Goal: Task Accomplishment & Management: Complete application form

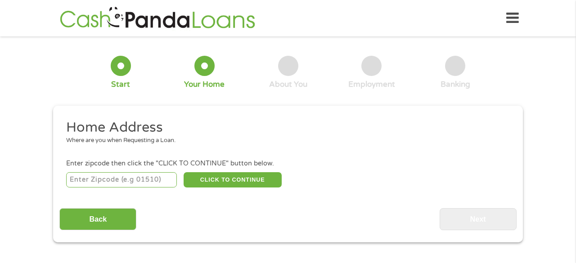
click at [91, 180] on input "number" at bounding box center [121, 179] width 111 height 15
type input "92392"
click at [212, 181] on button "CLICK TO CONTINUE" at bounding box center [233, 179] width 98 height 15
type input "92392"
type input "Victorville"
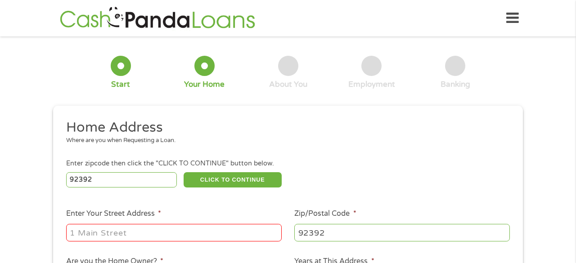
click at [178, 229] on input "Enter Your Street Address *" at bounding box center [174, 232] width 216 height 17
type input "13875 BLUEGRASS PL"
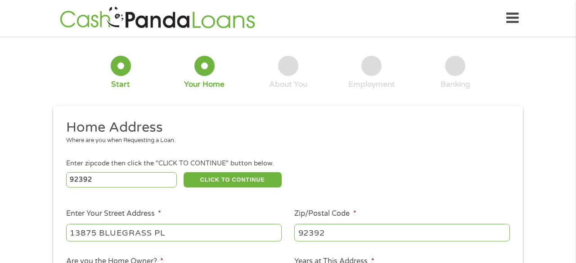
click at [575, 189] on div "1 Start 2 Your Home 3 About You 4 Employment 5 Banking 6 This field is hidden w…" at bounding box center [288, 224] width 576 height 363
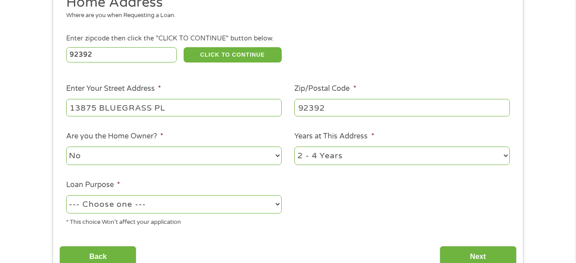
scroll to position [126, 0]
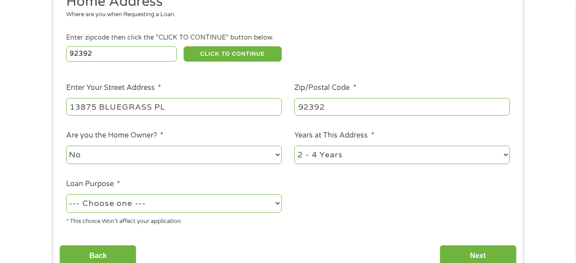
click at [275, 158] on select "No Yes" at bounding box center [174, 155] width 216 height 18
select select "yes"
click at [66, 146] on select "No Yes" at bounding box center [174, 155] width 216 height 18
click at [508, 154] on select "1 Year or less 1 - 2 Years 2 - 4 Years Over 4 Years" at bounding box center [403, 155] width 216 height 18
select select "60months"
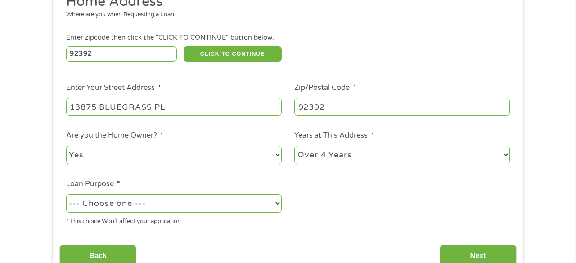
click at [295, 146] on select "1 Year or less 1 - 2 Years 2 - 4 Years Over 4 Years" at bounding box center [403, 155] width 216 height 18
click at [284, 204] on li "Loan Purpose * --- Choose one --- Pay Bills Debt Consolidation Home Improvement…" at bounding box center [173, 203] width 229 height 48
click at [275, 204] on select "--- Choose one --- Pay Bills Debt Consolidation Home Improvement Major Purchase…" at bounding box center [174, 204] width 216 height 18
select select "other"
click at [66, 195] on select "--- Choose one --- Pay Bills Debt Consolidation Home Improvement Major Purchase…" at bounding box center [174, 204] width 216 height 18
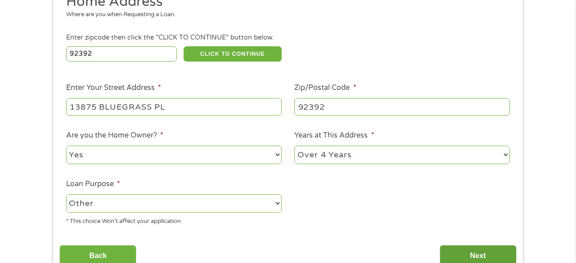
click at [473, 258] on input "Next" at bounding box center [478, 256] width 77 height 22
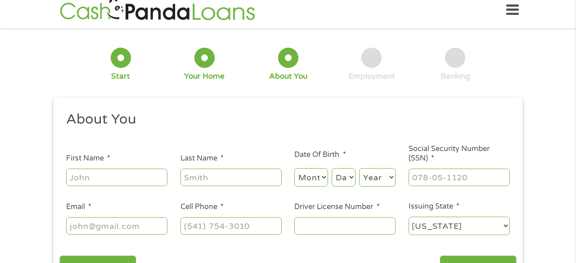
scroll to position [0, 0]
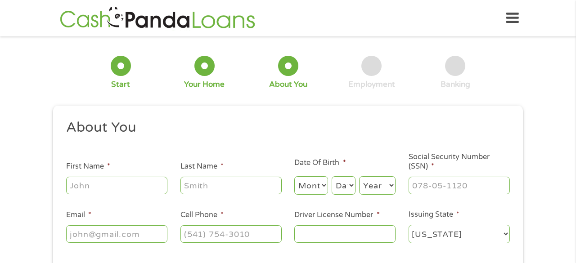
click at [111, 183] on input "First Name *" at bounding box center [116, 185] width 101 height 17
type input "[DEMOGRAPHIC_DATA]"
type input "[PERSON_NAME]"
type input "[EMAIL_ADDRESS][DOMAIN_NAME]"
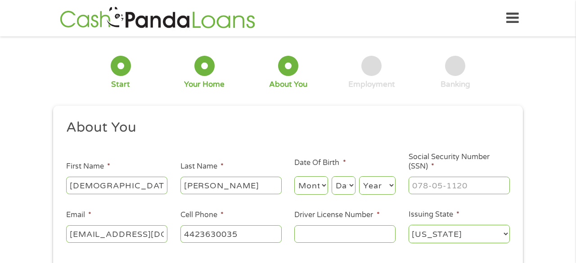
type input "[PHONE_NUMBER]"
click at [315, 188] on select "Month 1 2 3 4 5 6 7 8 9 10 11 12" at bounding box center [312, 186] width 34 height 18
select select "7"
click at [295, 177] on select "Month 1 2 3 4 5 6 7 8 9 10 11 12" at bounding box center [312, 186] width 34 height 18
click at [352, 187] on select "Day 1 2 3 4 5 6 7 8 9 10 11 12 13 14 15 16 17 18 19 20 21 22 23 24 25 26 27 28 …" at bounding box center [344, 186] width 24 height 18
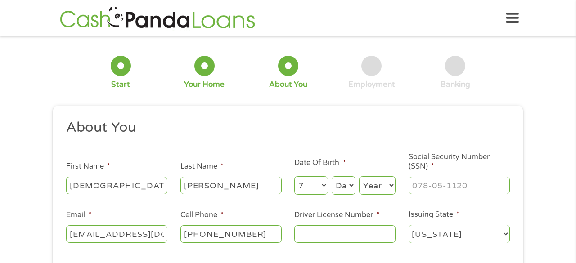
select select "27"
click at [332, 177] on select "Day 1 2 3 4 5 6 7 8 9 10 11 12 13 14 15 16 17 18 19 20 21 22 23 24 25 26 27 28 …" at bounding box center [344, 186] width 24 height 18
click at [390, 187] on select "Year [DATE] 2006 2005 2004 2003 2002 2001 2000 1999 1998 1997 1996 1995 1994 19…" at bounding box center [377, 186] width 36 height 18
select select "1974"
click at [359, 177] on select "Year [DATE] 2006 2005 2004 2003 2002 2001 2000 1999 1998 1997 1996 1995 1994 19…" at bounding box center [377, 186] width 36 height 18
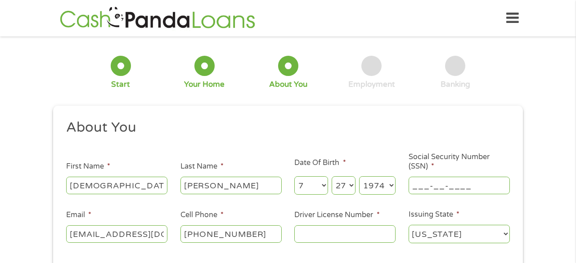
click at [440, 185] on input "___-__-____" at bounding box center [459, 185] width 101 height 17
type input "560-35-8034"
click at [564, 186] on div "1 Start 2 Your Home 3 About You 4 Employment 5 Banking 6 This field is hidden w…" at bounding box center [288, 170] width 576 height 255
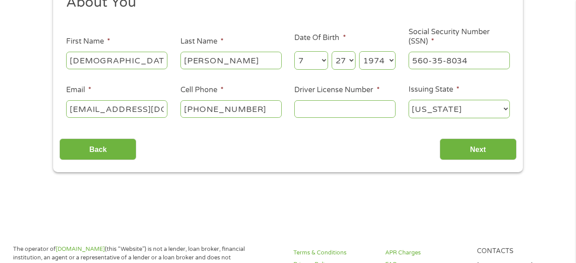
scroll to position [132, 0]
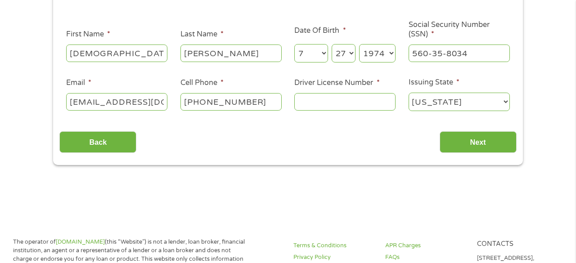
click at [345, 103] on input "Driver License Number *" at bounding box center [345, 101] width 101 height 17
type input "b"
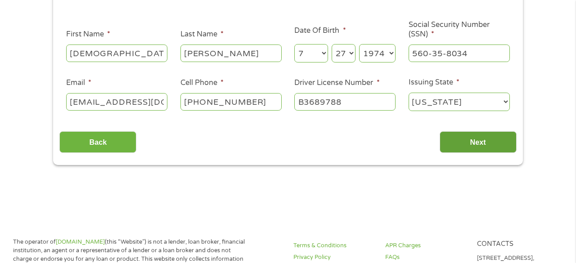
type input "B3689788"
click at [495, 145] on input "Next" at bounding box center [478, 142] width 77 height 22
click at [480, 143] on input "Next" at bounding box center [478, 142] width 77 height 22
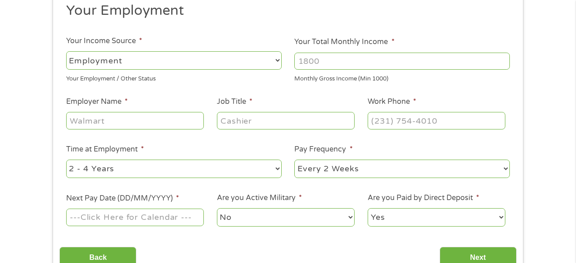
scroll to position [121, 0]
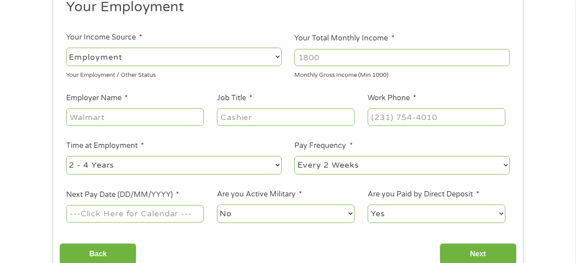
click at [280, 56] on select "--- Choose one --- Employment [DEMOGRAPHIC_DATA] Benefits" at bounding box center [174, 57] width 216 height 18
click at [66, 48] on select "--- Choose one --- Employment [DEMOGRAPHIC_DATA] Benefits" at bounding box center [174, 57] width 216 height 18
click at [317, 63] on input "Your Total Monthly Income *" at bounding box center [403, 57] width 216 height 17
type input "75000"
click at [114, 110] on input "Employer Name *" at bounding box center [135, 117] width 138 height 17
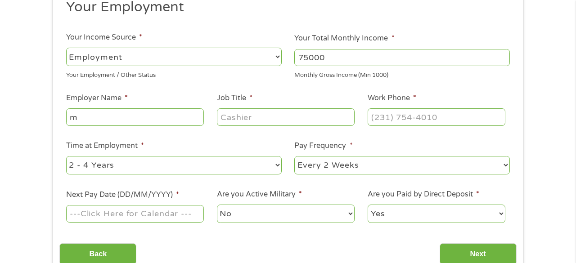
type input "m"
click at [278, 164] on select "--- Choose one --- 1 Year or less 1 - 2 Years 2 - 4 Years Over 4 Years" at bounding box center [174, 165] width 216 height 18
select select "60months"
click at [66, 156] on select "--- Choose one --- 1 Year or less 1 - 2 Years 2 - 4 Years Over 4 Years" at bounding box center [174, 165] width 216 height 18
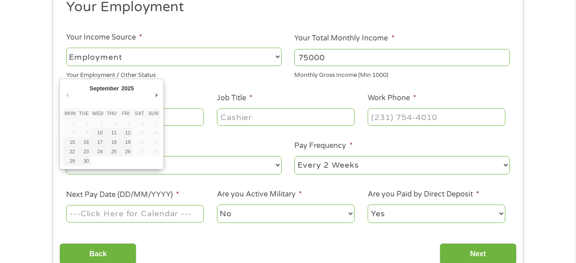
click at [173, 217] on input "Next Pay Date (DD/MM/YYYY) *" at bounding box center [135, 213] width 138 height 17
type input "[DATE]"
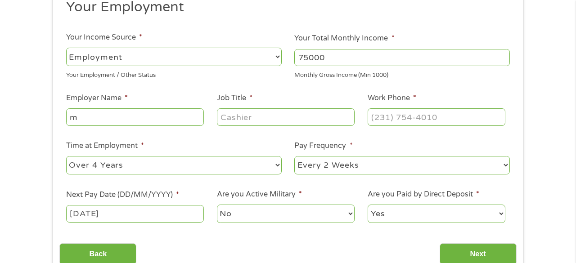
click at [252, 114] on input "Job Title *" at bounding box center [286, 117] width 138 height 17
type input "RN"
click at [165, 116] on input "m" at bounding box center [135, 117] width 138 height 17
type input "k"
click at [66, 123] on input "Employer Name *" at bounding box center [135, 117] width 138 height 17
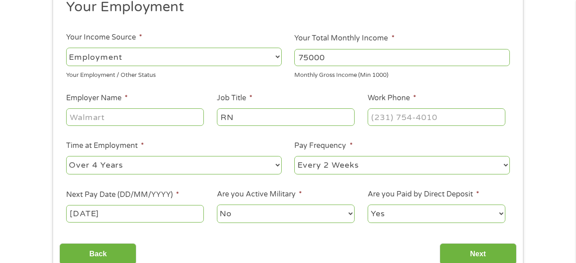
click at [71, 122] on input "Employer Name *" at bounding box center [135, 117] width 138 height 17
type input "[PERSON_NAME] permanente"
click at [386, 119] on input "(___) ___-____" at bounding box center [437, 117] width 138 height 17
type input "[PHONE_NUMBER]"
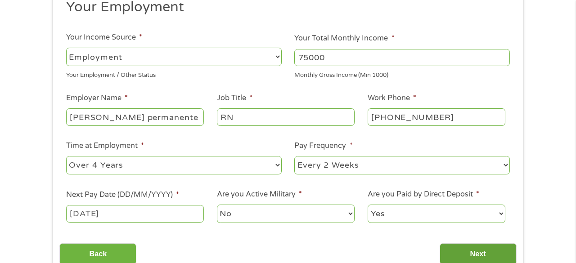
click at [473, 259] on input "Next" at bounding box center [478, 255] width 77 height 22
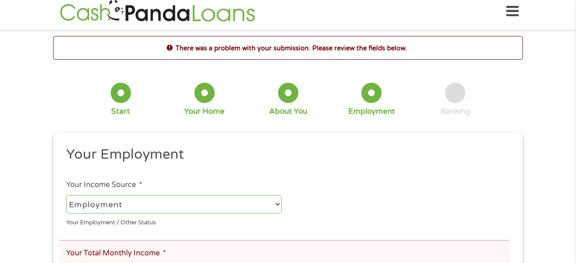
scroll to position [0, 0]
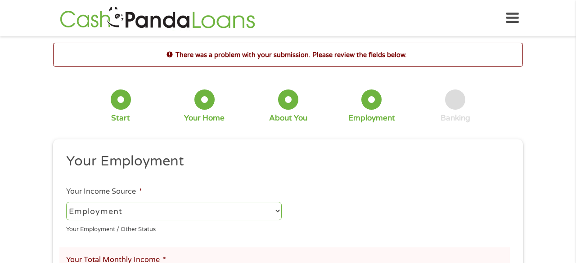
click at [274, 215] on select "--- Choose one --- Employment [DEMOGRAPHIC_DATA] Benefits" at bounding box center [174, 211] width 216 height 18
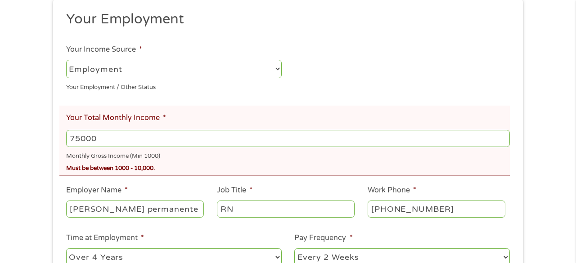
scroll to position [144, 0]
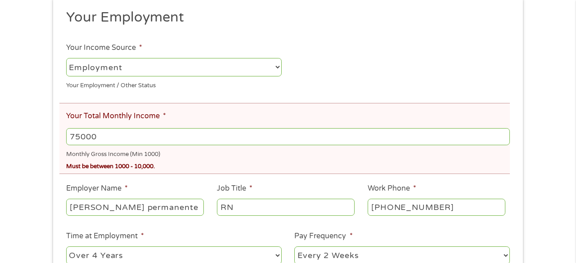
click at [102, 140] on input "75000" at bounding box center [288, 136] width 444 height 17
type input "7000"
click at [536, 183] on div "There was a problem with your submission. Please review the fields below. 1 Sta…" at bounding box center [288, 133] width 576 height 469
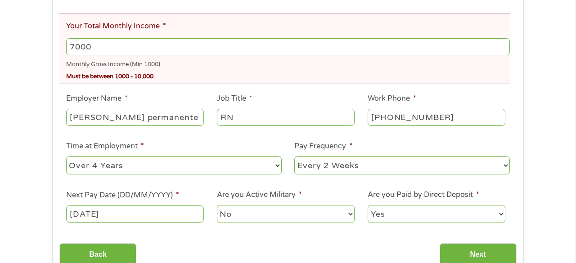
scroll to position [252, 0]
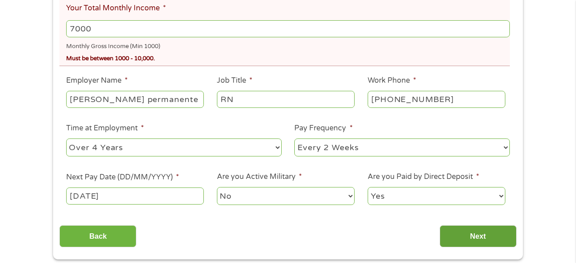
click at [480, 238] on input "Next" at bounding box center [478, 237] width 77 height 22
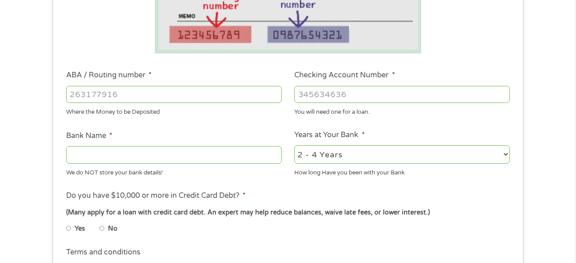
scroll to position [231, 0]
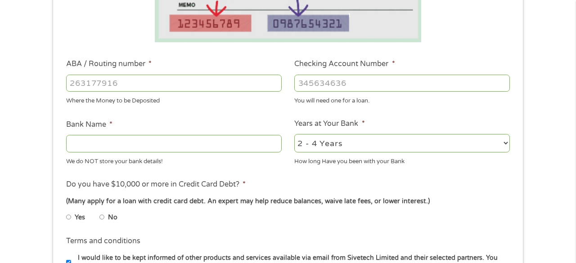
click at [213, 80] on input "ABA / Routing number *" at bounding box center [174, 83] width 216 height 17
click at [211, 139] on input "Bank Name *" at bounding box center [174, 143] width 216 height 17
click at [104, 218] on li "No" at bounding box center [116, 218] width 32 height 18
click at [103, 218] on input "No" at bounding box center [102, 217] width 5 height 14
radio input "true"
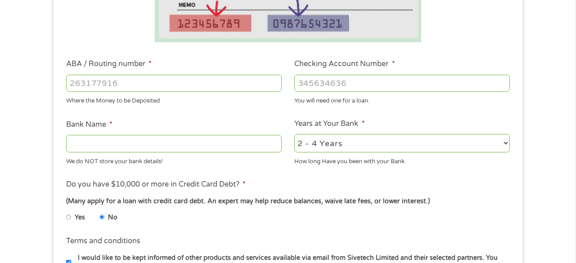
click at [397, 150] on select "2 - 4 Years 6 - 12 Months 1 - 2 Years Over 4 Years" at bounding box center [403, 143] width 216 height 18
select select "60months"
click at [295, 135] on select "2 - 4 Years 6 - 12 Months 1 - 2 Years Over 4 Years" at bounding box center [403, 143] width 216 height 18
click at [110, 142] on input "Bank Name *" at bounding box center [174, 143] width 216 height 17
type input "b"
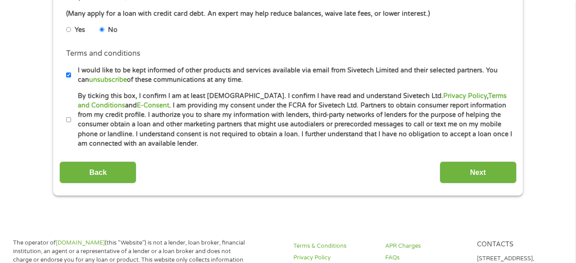
scroll to position [419, 0]
click at [69, 120] on input "By ticking this box, I confirm I am at least [DEMOGRAPHIC_DATA]. I confirm I ha…" at bounding box center [68, 120] width 5 height 14
checkbox input "true"
